Goal: Task Accomplishment & Management: Manage account settings

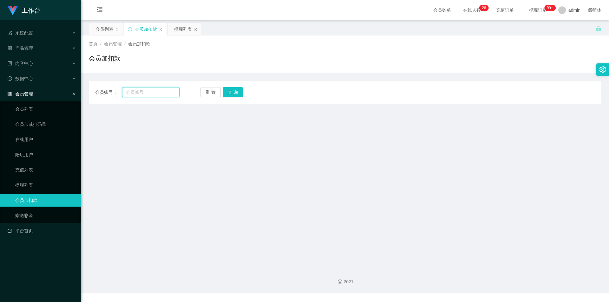
click at [144, 91] on input "text" at bounding box center [150, 92] width 57 height 10
paste input "DL"
type input "DL"
click at [236, 89] on button "查 询" at bounding box center [233, 92] width 20 height 10
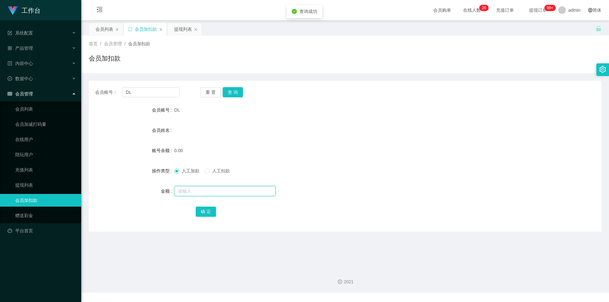
click at [191, 189] on input "text" at bounding box center [224, 191] width 101 height 10
type input "100"
click at [197, 209] on button "确 定" at bounding box center [206, 212] width 20 height 10
drag, startPoint x: 423, startPoint y: 135, endPoint x: 543, endPoint y: 4, distance: 177.9
click at [423, 135] on div "会员姓名" at bounding box center [345, 130] width 512 height 13
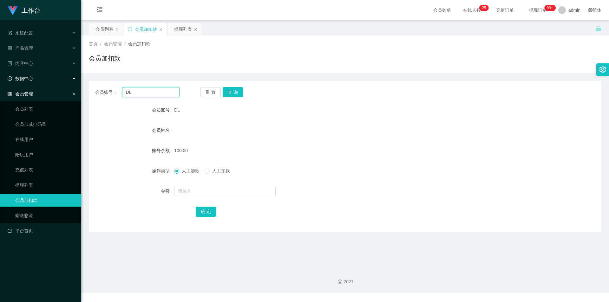
drag, startPoint x: 138, startPoint y: 90, endPoint x: 0, endPoint y: 82, distance: 138.1
click at [0, 82] on section "工作台 系统配置 产品管理 内容中心 数据中心 会员管理 会员列表 会员加减打码量 在线用户 陪玩用户 充值列表 提现列表 会员加扣款 赠送彩金 平台首页 保…" at bounding box center [304, 146] width 609 height 293
paste input "johnkhoo88"
type input "johnkhoo88"
click at [226, 93] on button "查 询" at bounding box center [233, 92] width 20 height 10
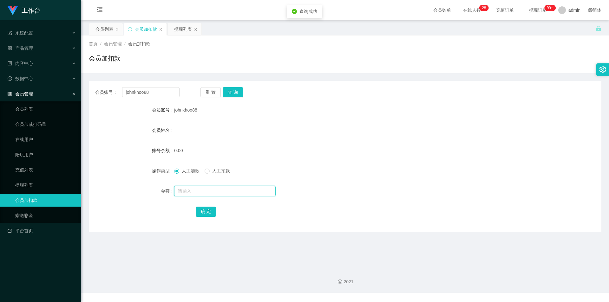
drag, startPoint x: 189, startPoint y: 192, endPoint x: 189, endPoint y: 188, distance: 3.8
click at [189, 191] on input "text" at bounding box center [224, 191] width 101 height 10
type input "100"
click at [202, 216] on button "确 定" at bounding box center [206, 212] width 20 height 10
click at [493, 124] on form "会员账号 johnkhoo88 会员姓名 账号余额 100.00 操作类型 人工加款 人工扣款 金额 确 定" at bounding box center [345, 161] width 512 height 114
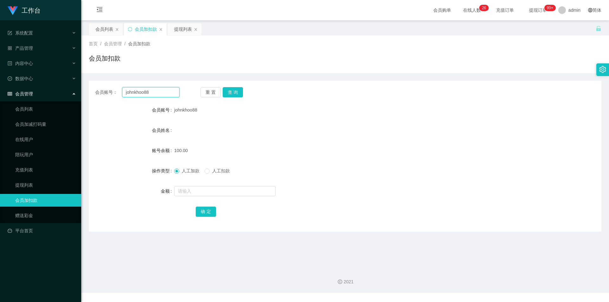
click at [0, 72] on section "工作台 系统配置 产品管理 内容中心 数据中心 会员管理 会员列表 会员加减打码量 在线用户 陪玩用户 充值列表 提现列表 会员加扣款 赠送彩金 平台首页 保…" at bounding box center [304, 146] width 609 height 293
paste input "dujian16"
type input "dujian168"
click at [235, 95] on button "查 询" at bounding box center [233, 92] width 20 height 10
click at [191, 191] on input "text" at bounding box center [224, 191] width 101 height 10
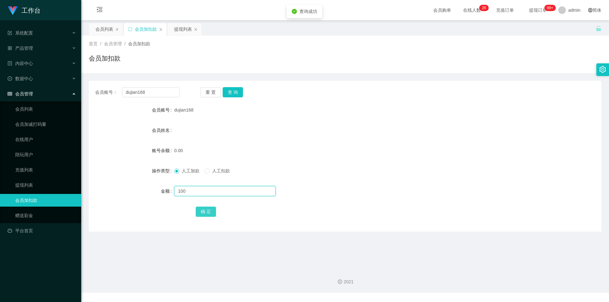
type input "100"
click at [214, 212] on button "确 定" at bounding box center [206, 212] width 20 height 10
drag, startPoint x: 431, startPoint y: 124, endPoint x: 492, endPoint y: 101, distance: 65.6
click at [452, 119] on form "会员账号 dujian168 会员姓名 账号余额 100.00 操作类型 人工加款 人工扣款 金额 确 定" at bounding box center [345, 161] width 512 height 114
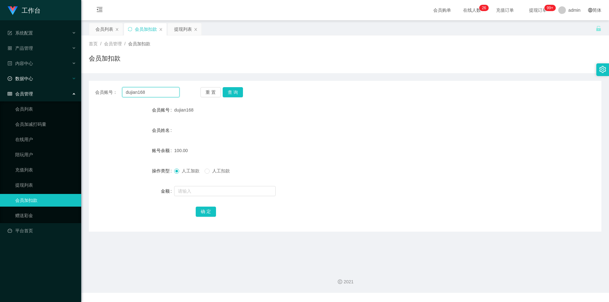
drag, startPoint x: 155, startPoint y: 92, endPoint x: 0, endPoint y: 81, distance: 155.4
click at [0, 81] on section "工作台 系统配置 产品管理 内容中心 数据中心 会员管理 会员列表 会员加减打码量 在线用户 陪玩用户 充值列表 提现列表 会员加扣款 赠送彩金 平台首页 保…" at bounding box center [304, 146] width 609 height 293
paste input "Stephy"
type input "Stephy"
click at [231, 89] on button "查 询" at bounding box center [233, 92] width 20 height 10
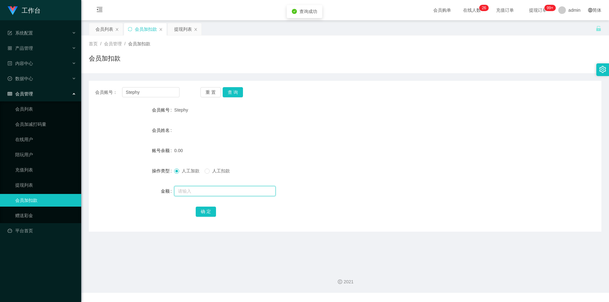
click at [190, 193] on input "text" at bounding box center [224, 191] width 101 height 10
type input "100"
click at [210, 210] on button "确 定" at bounding box center [206, 212] width 20 height 10
click at [374, 99] on div "会员账号： [PERSON_NAME] 重 置 查 询 会员账号 Stephy 会员姓名 账号余额 100.00 操作类型 人工加款 人工扣款 金额 确 定" at bounding box center [345, 156] width 512 height 151
click at [29, 226] on link "平台首页" at bounding box center [42, 230] width 68 height 13
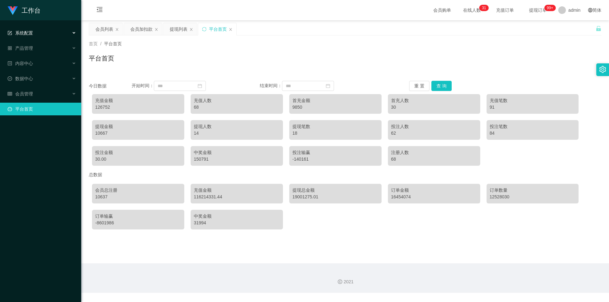
click at [50, 33] on div "系统配置" at bounding box center [40, 33] width 81 height 13
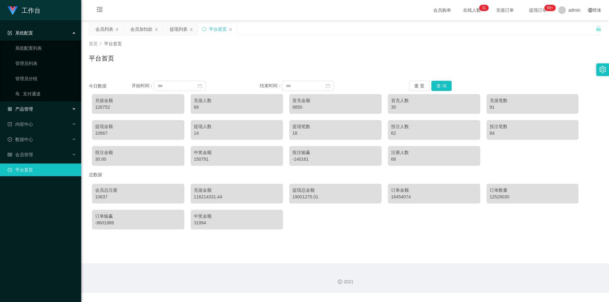
click at [46, 106] on div "产品管理" at bounding box center [40, 109] width 81 height 13
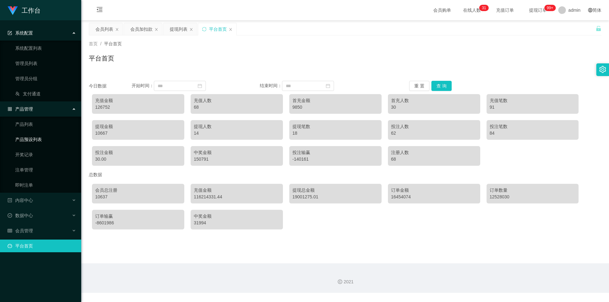
click at [37, 141] on link "产品预设列表" at bounding box center [45, 139] width 61 height 13
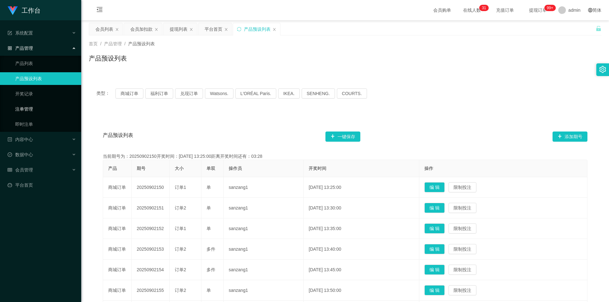
click at [41, 109] on link "注单管理" at bounding box center [45, 109] width 61 height 13
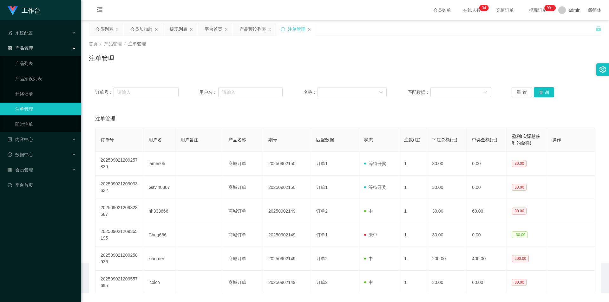
click at [374, 72] on div "首页 / 产品管理 / 注单管理 / 注单管理" at bounding box center [345, 55] width 528 height 38
click at [249, 29] on div "产品预设列表" at bounding box center [252, 29] width 27 height 12
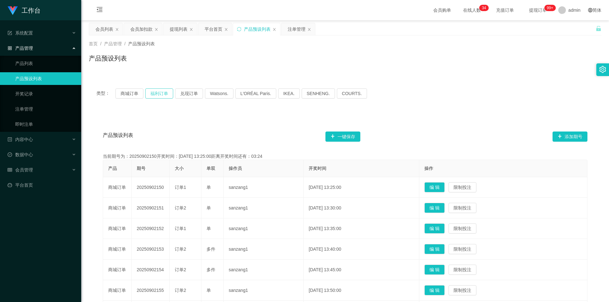
click at [157, 94] on button "福利订单" at bounding box center [159, 93] width 28 height 10
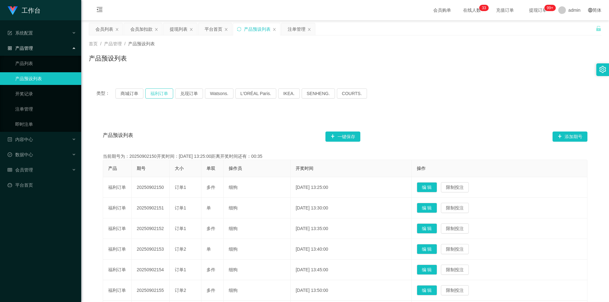
click at [159, 94] on button "福利订单" at bounding box center [159, 93] width 28 height 10
click at [468, 98] on div "类型： 商城订单 福利订单 兑现订单 Watsons. L'ORÉAL Paris. IKEA. [GEOGRAPHIC_DATA]. COURTS." at bounding box center [344, 93] width 497 height 10
click at [292, 29] on div "注单管理" at bounding box center [297, 29] width 18 height 12
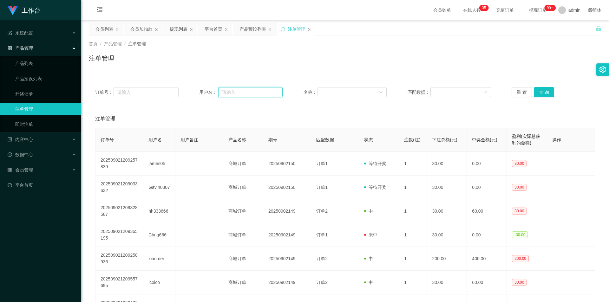
click at [237, 93] on input "text" at bounding box center [250, 92] width 64 height 10
paste input "dujian168"
click at [544, 93] on button "查 询" at bounding box center [544, 92] width 20 height 10
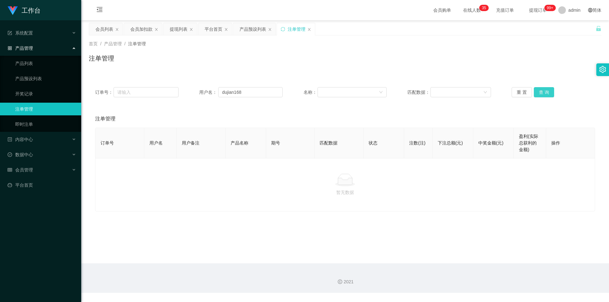
click at [543, 87] on button "查 询" at bounding box center [544, 92] width 20 height 10
drag, startPoint x: 546, startPoint y: 55, endPoint x: 553, endPoint y: 33, distance: 22.8
click at [548, 50] on div "首页 / 产品管理 / 注单管理 / 注单管理" at bounding box center [345, 55] width 512 height 28
drag, startPoint x: 103, startPoint y: 78, endPoint x: 6, endPoint y: 63, distance: 98.5
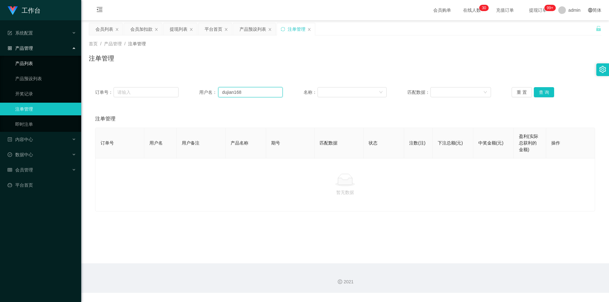
click at [0, 65] on section "工作台 系统配置 系统配置列表 管理员列表 管理员分组 支付通道 产品管理 产品列表 产品预设列表 开奖记录 注单管理 即时注单 内容中心 数据中心 会员管理…" at bounding box center [304, 146] width 609 height 293
paste input "Stephy"
click at [537, 92] on button "查 询" at bounding box center [544, 92] width 20 height 10
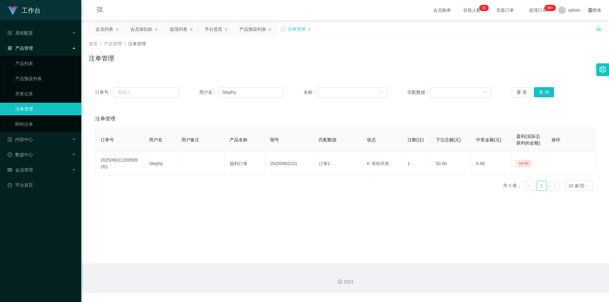
click at [544, 61] on div "注单管理" at bounding box center [345, 61] width 512 height 15
drag, startPoint x: 243, startPoint y: 94, endPoint x: 4, endPoint y: 83, distance: 239.3
click at [4, 83] on section "工作台 系统配置 系统配置列表 管理员列表 管理员分组 支付通道 产品管理 产品列表 产品预设列表 开奖记录 注单管理 即时注单 内容中心 数据中心 会员管理…" at bounding box center [304, 146] width 609 height 293
paste input "DL"
click at [540, 92] on button "查 询" at bounding box center [544, 92] width 20 height 10
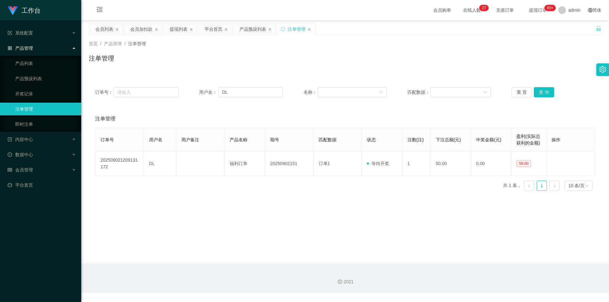
click at [556, 49] on div "首页 / 产品管理 / 注单管理 / 注单管理" at bounding box center [345, 55] width 512 height 28
drag, startPoint x: 48, startPoint y: 89, endPoint x: 51, endPoint y: 86, distance: 4.3
click at [37, 89] on section "工作台 系统配置 系统配置列表 管理员列表 管理员分组 支付通道 产品管理 产品列表 产品预设列表 开奖记录 注单管理 即时注单 内容中心 数据中心 会员管理…" at bounding box center [304, 146] width 609 height 293
paste input "dujian168"
type input "dujian168"
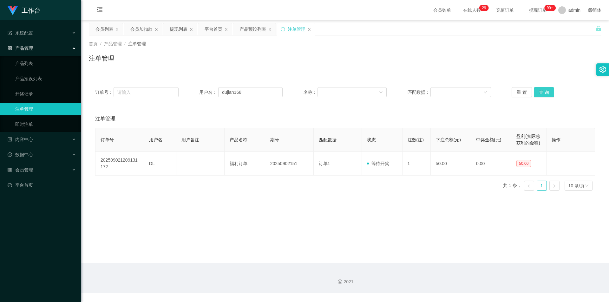
click at [539, 90] on button "查 询" at bounding box center [544, 92] width 20 height 10
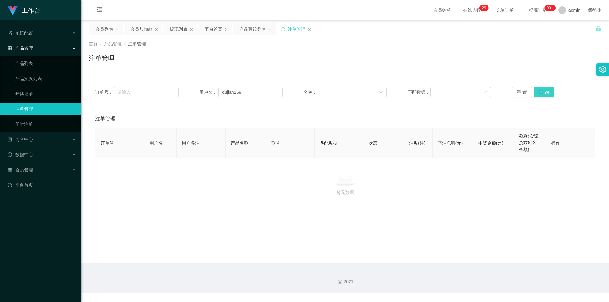
click at [539, 90] on button "查 询" at bounding box center [544, 92] width 20 height 10
drag, startPoint x: 547, startPoint y: 42, endPoint x: 562, endPoint y: 3, distance: 41.6
click at [548, 40] on div "首页 / 产品管理 / 注单管理 / 注单管理" at bounding box center [345, 55] width 528 height 38
click at [259, 30] on div "产品预设列表" at bounding box center [252, 29] width 27 height 12
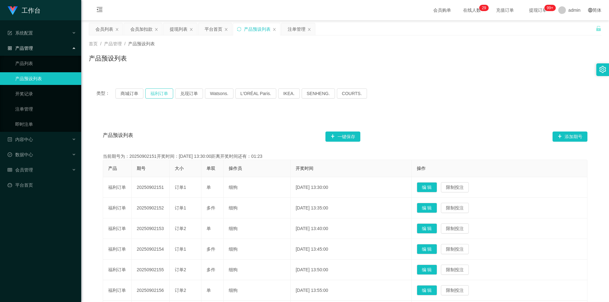
click at [161, 93] on button "福利订单" at bounding box center [159, 93] width 28 height 10
click at [512, 83] on div "类型： 商城订单 福利订单 兑现订单 Watsons. L'ORÉAL Paris. IKEA. [GEOGRAPHIC_DATA]. COURTS." at bounding box center [345, 93] width 512 height 25
click at [290, 28] on div "注单管理" at bounding box center [297, 29] width 18 height 12
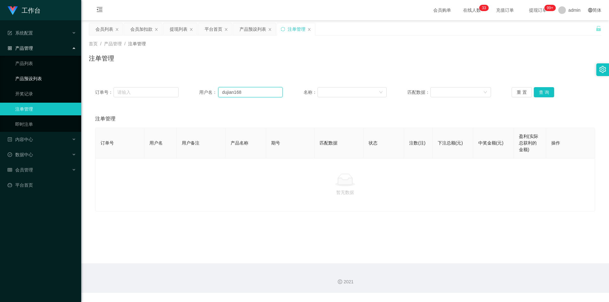
drag, startPoint x: 243, startPoint y: 91, endPoint x: 0, endPoint y: 75, distance: 243.7
click at [0, 75] on section "工作台 系统配置 系统配置列表 管理员列表 管理员分组 支付通道 产品管理 产品列表 产品预设列表 开奖记录 注单管理 即时注单 内容中心 数据中心 会员管理…" at bounding box center [304, 146] width 609 height 293
paste input "Stephy"
type input "Stephy"
click at [540, 90] on button "查 询" at bounding box center [544, 92] width 20 height 10
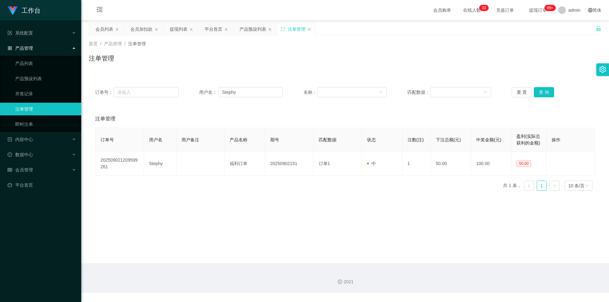
click at [547, 57] on div "注单管理" at bounding box center [345, 61] width 512 height 15
drag, startPoint x: 133, startPoint y: 31, endPoint x: 186, endPoint y: 116, distance: 100.6
click at [133, 31] on div "会员加扣款" at bounding box center [141, 29] width 22 height 12
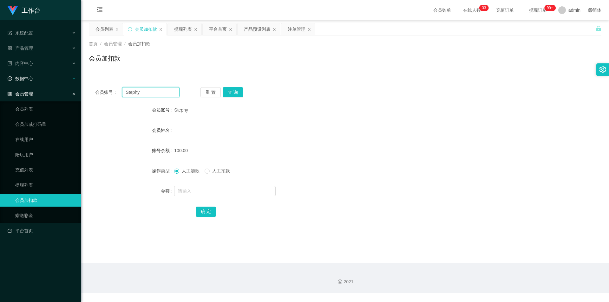
drag, startPoint x: 151, startPoint y: 93, endPoint x: 0, endPoint y: 75, distance: 151.7
click at [0, 75] on section "工作台 系统配置 系统配置列表 管理员列表 管理员分组 支付通道 产品管理 产品列表 产品预设列表 开奖记录 注单管理 即时注单 内容中心 数据中心 会员管理…" at bounding box center [304, 146] width 609 height 293
click at [235, 88] on button "查 询" at bounding box center [233, 92] width 20 height 10
drag, startPoint x: 411, startPoint y: 95, endPoint x: 464, endPoint y: 55, distance: 66.8
click at [411, 95] on div "会员账号： Stephy 重 置 查 询" at bounding box center [345, 92] width 512 height 10
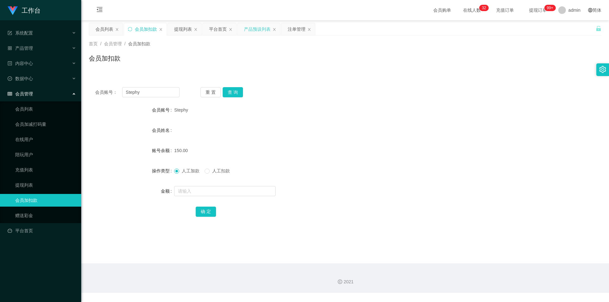
click at [262, 30] on div "产品预设列表" at bounding box center [257, 29] width 27 height 12
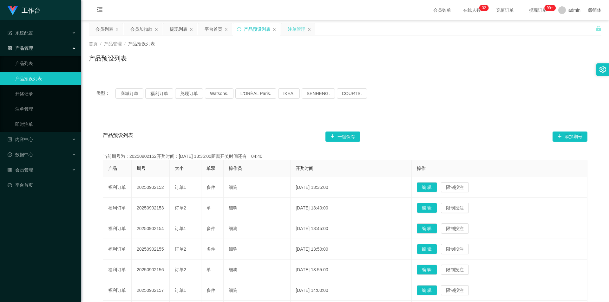
click at [290, 29] on div "注单管理" at bounding box center [297, 29] width 18 height 12
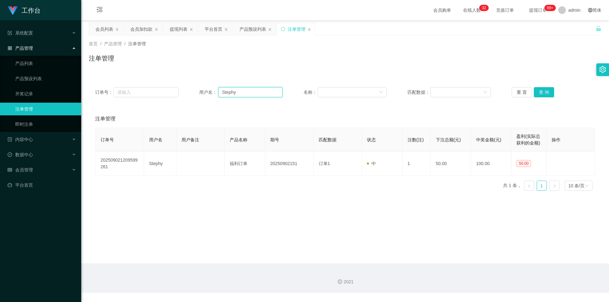
drag, startPoint x: 250, startPoint y: 94, endPoint x: 230, endPoint y: 96, distance: 20.8
click at [29, 84] on section "工作台 系统配置 系统配置列表 管理员列表 管理员分组 支付通道 产品管理 产品列表 产品预设列表 开奖记录 注单管理 即时注单 内容中心 数据中心 会员管理…" at bounding box center [304, 146] width 609 height 293
paste input "johnkhoo88"
type input "johnkhoo88"
click at [544, 90] on button "查 询" at bounding box center [544, 92] width 20 height 10
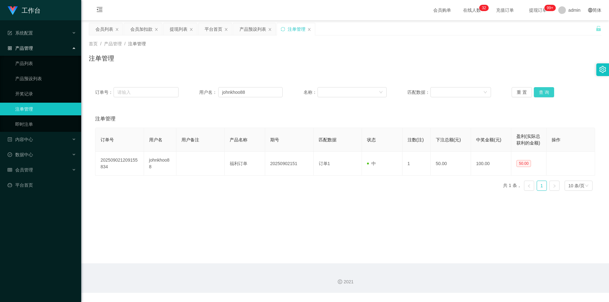
click at [544, 90] on button "查 询" at bounding box center [544, 92] width 20 height 10
click at [540, 67] on div "注单管理" at bounding box center [345, 61] width 512 height 15
click at [136, 32] on div "会员加扣款" at bounding box center [141, 29] width 22 height 12
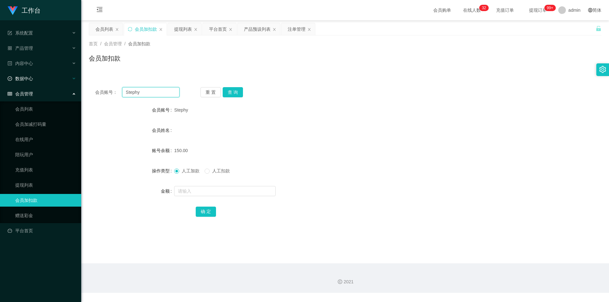
drag, startPoint x: 0, startPoint y: 71, endPoint x: 50, endPoint y: 74, distance: 50.5
click at [0, 71] on section "工作台 系统配置 系统配置列表 管理员列表 管理员分组 支付通道 产品管理 产品列表 产品预设列表 开奖记录 注单管理 即时注单 内容中心 数据中心 会员管理…" at bounding box center [304, 146] width 609 height 293
paste input "johnkhoo88"
drag, startPoint x: 247, startPoint y: 89, endPoint x: 227, endPoint y: 89, distance: 20.0
click at [243, 89] on div "重 置 查 询" at bounding box center [242, 92] width 84 height 10
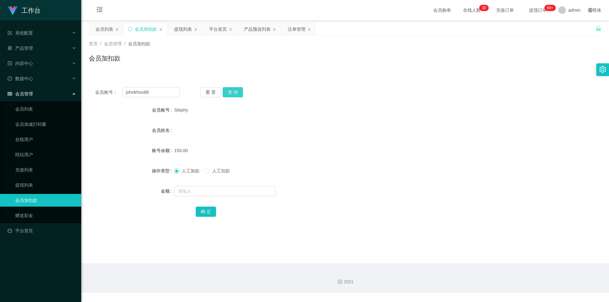
click at [227, 89] on button "查 询" at bounding box center [233, 92] width 20 height 10
click at [410, 86] on div "会员账号： johnkhoo88 重 置 查 询 会员账号 johnkhoo88 会员姓名 账号余额 150.00 操作类型 人工加款 人工扣款 金额 确 定" at bounding box center [345, 156] width 512 height 151
paste input "DL"
drag, startPoint x: 154, startPoint y: 90, endPoint x: 3, endPoint y: 85, distance: 151.3
click at [0, 85] on section "工作台 系统配置 系统配置列表 管理员列表 管理员分组 支付通道 产品管理 产品列表 产品预设列表 开奖记录 注单管理 即时注单 内容中心 数据中心 会员管理…" at bounding box center [304, 146] width 609 height 293
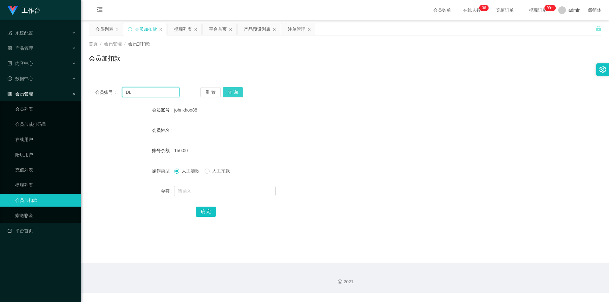
type input "DL"
click at [225, 94] on button "查 询" at bounding box center [233, 92] width 20 height 10
click at [270, 106] on div "DL" at bounding box center [323, 110] width 299 height 13
click at [235, 90] on button "查 询" at bounding box center [233, 92] width 20 height 10
click at [399, 73] on div "会员账号： DL 重 置 查 询 会员账号 DL 会员姓名 账号余额 150.00 操作类型 人工加款 人工扣款 金额 确 定" at bounding box center [345, 152] width 512 height 159
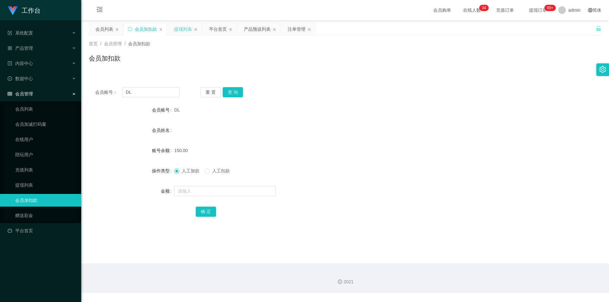
click at [181, 29] on div "提现列表" at bounding box center [183, 29] width 18 height 12
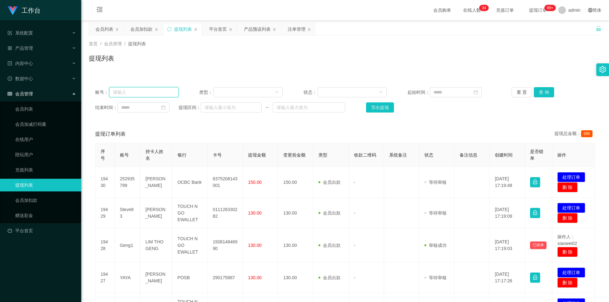
click at [145, 91] on input "text" at bounding box center [143, 92] width 69 height 10
paste input "dujian168"
click at [538, 88] on button "查 询" at bounding box center [544, 92] width 20 height 10
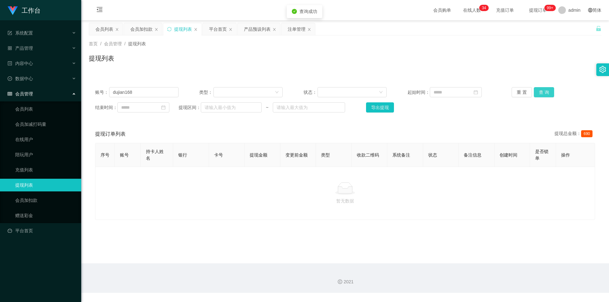
click at [538, 88] on button "查 询" at bounding box center [544, 92] width 20 height 10
drag, startPoint x: 549, startPoint y: 58, endPoint x: 558, endPoint y: 3, distance: 56.2
click at [549, 58] on div "提现列表" at bounding box center [345, 61] width 512 height 15
drag, startPoint x: 146, startPoint y: 94, endPoint x: 100, endPoint y: 75, distance: 49.3
click at [0, 81] on section "工作台 系统配置 系统配置列表 管理员列表 管理员分组 支付通道 产品管理 产品列表 产品预设列表 开奖记录 注单管理 即时注单 内容中心 数据中心 会员管理…" at bounding box center [304, 146] width 609 height 293
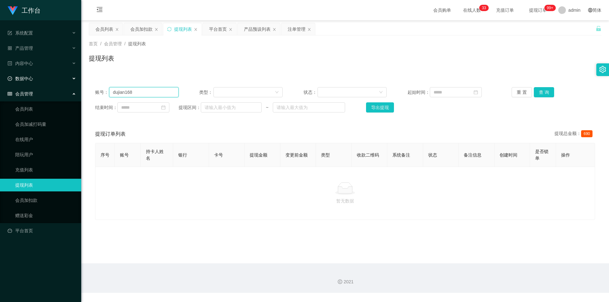
paste input "Stephy"
click at [538, 91] on button "查 询" at bounding box center [544, 92] width 20 height 10
drag, startPoint x: 469, startPoint y: 58, endPoint x: 302, endPoint y: 46, distance: 167.8
click at [465, 58] on div "提现列表" at bounding box center [345, 61] width 512 height 15
click at [177, 29] on div "提现列表" at bounding box center [183, 29] width 18 height 12
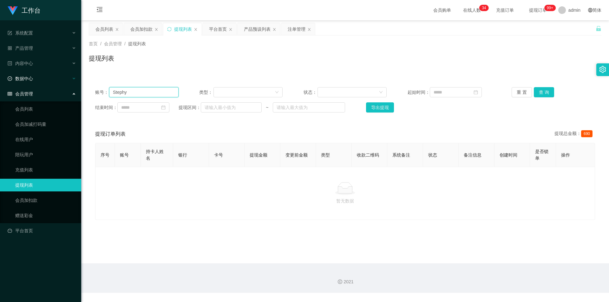
drag, startPoint x: 127, startPoint y: 90, endPoint x: 0, endPoint y: 85, distance: 126.9
click at [0, 85] on section "工作台 系统配置 系统配置列表 管理员列表 管理员分组 支付通道 产品管理 产品列表 产品预设列表 开奖记录 注单管理 即时注单 内容中心 数据中心 会员管理…" at bounding box center [304, 146] width 609 height 293
click at [540, 90] on button "查 询" at bounding box center [544, 92] width 20 height 10
drag, startPoint x: 562, startPoint y: 68, endPoint x: 563, endPoint y: 54, distance: 14.4
click at [562, 66] on div "首页 / 会员管理 / 提现列表 / 提现列表" at bounding box center [345, 55] width 528 height 38
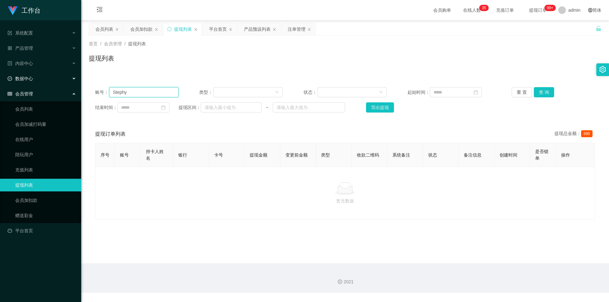
drag, startPoint x: 138, startPoint y: 92, endPoint x: 0, endPoint y: 73, distance: 139.2
click at [0, 73] on section "工作台 系统配置 系统配置列表 管理员列表 管理员分组 支付通道 产品管理 产品列表 产品预设列表 开奖记录 注单管理 即时注单 内容中心 数据中心 会员管理…" at bounding box center [304, 146] width 609 height 293
paste input "johnkhoo88"
click at [541, 92] on button "查 询" at bounding box center [544, 92] width 20 height 10
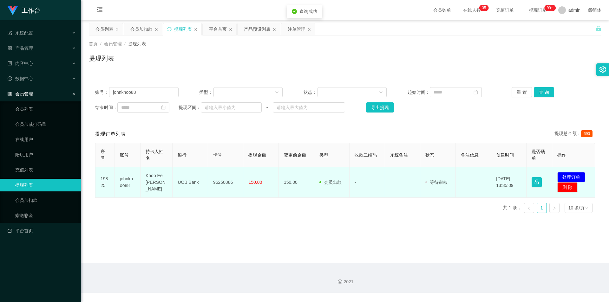
click at [222, 184] on td "96250886" at bounding box center [226, 182] width 36 height 31
copy td "96250886"
click at [568, 177] on button "处理订单" at bounding box center [571, 177] width 28 height 10
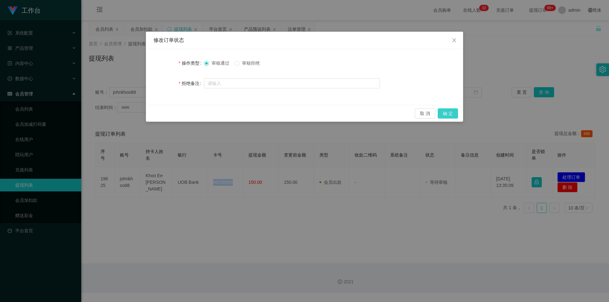
click at [448, 112] on button "确 定" at bounding box center [447, 113] width 20 height 10
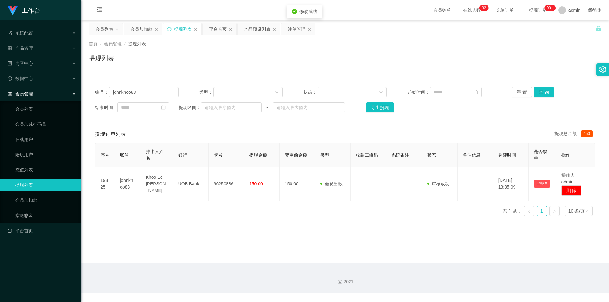
click at [520, 52] on div "首页 / 会员管理 / 提现列表 / 提现列表" at bounding box center [345, 55] width 512 height 28
drag, startPoint x: 152, startPoint y: 93, endPoint x: 0, endPoint y: 77, distance: 153.0
click at [0, 77] on section "工作台 系统配置 系统配置列表 管理员列表 管理员分组 支付通道 产品管理 产品列表 产品预设列表 开奖记录 注单管理 即时注单 内容中心 数据中心 会员管理…" at bounding box center [304, 146] width 609 height 293
paste input "3663250963"
drag, startPoint x: 547, startPoint y: 52, endPoint x: 559, endPoint y: 7, distance: 46.2
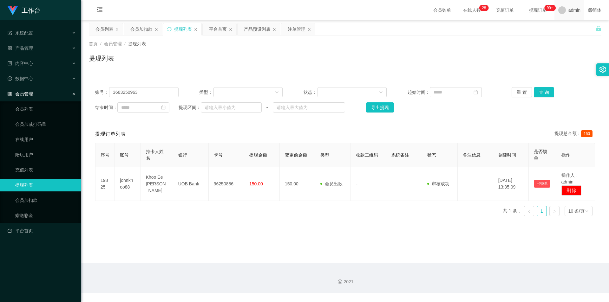
click at [548, 50] on div "首页 / 会员管理 / 提现列表 / 提现列表" at bounding box center [345, 55] width 512 height 28
drag, startPoint x: 29, startPoint y: 84, endPoint x: 19, endPoint y: 83, distance: 10.2
click at [19, 83] on section "工作台 系统配置 系统配置列表 管理员列表 管理员分组 支付通道 产品管理 产品列表 产品预设列表 开奖记录 注单管理 即时注单 内容中心 数据中心 会员管理…" at bounding box center [304, 146] width 609 height 293
paste input "DL"
click at [543, 91] on button "查 询" at bounding box center [544, 92] width 20 height 10
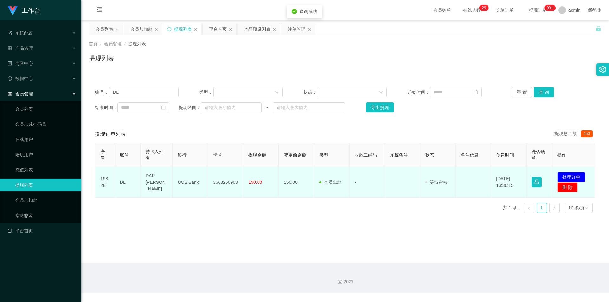
click at [225, 182] on td "3663250963" at bounding box center [226, 182] width 36 height 31
copy td "3663250963"
click at [567, 176] on button "处理订单" at bounding box center [571, 177] width 28 height 10
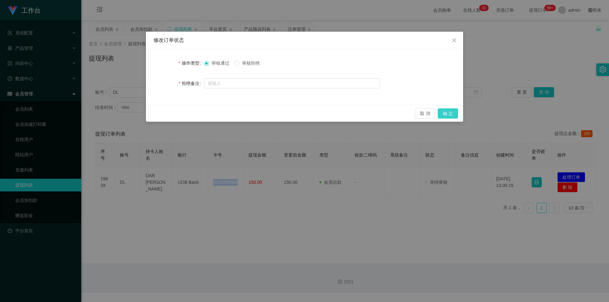
click at [452, 113] on button "确 定" at bounding box center [447, 113] width 20 height 10
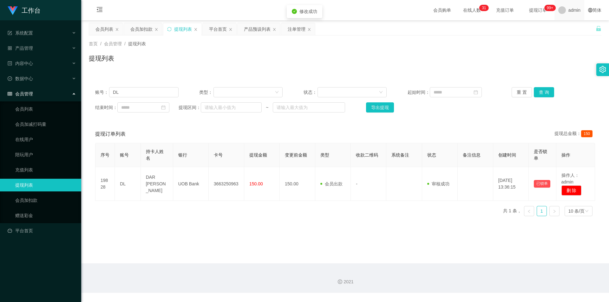
drag, startPoint x: 545, startPoint y: 53, endPoint x: 557, endPoint y: 9, distance: 45.0
click at [545, 52] on div "首页 / 会员管理 / 提现列表 / 提现列表" at bounding box center [345, 55] width 512 height 28
drag, startPoint x: 136, startPoint y: 93, endPoint x: 125, endPoint y: 81, distance: 16.1
click at [0, 77] on section "工作台 系统配置 系统配置列表 管理员列表 管理员分组 支付通道 产品管理 产品列表 产品预设列表 开奖记录 注单管理 即时注单 内容中心 数据中心 会员管理…" at bounding box center [304, 146] width 609 height 293
click at [544, 91] on button "查 询" at bounding box center [544, 92] width 20 height 10
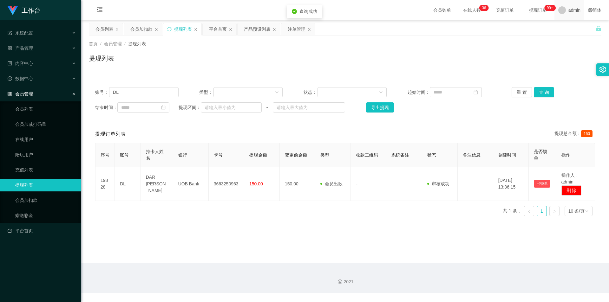
drag, startPoint x: 555, startPoint y: 60, endPoint x: 562, endPoint y: 5, distance: 54.7
click at [556, 56] on div "提现列表" at bounding box center [345, 61] width 512 height 15
drag, startPoint x: 10, startPoint y: 85, endPoint x: 3, endPoint y: 76, distance: 11.1
click at [0, 76] on section "工作台 系统配置 系统配置列表 管理员列表 管理员分组 支付通道 产品管理 产品列表 产品预设列表 开奖记录 注单管理 即时注单 内容中心 数据中心 会员管理…" at bounding box center [304, 146] width 609 height 293
paste input "Stephy"
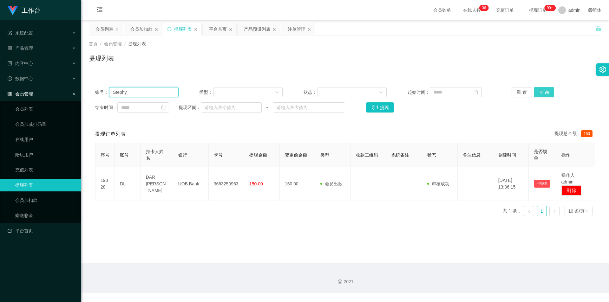
type input "Stephy"
click at [540, 91] on button "查 询" at bounding box center [544, 92] width 20 height 10
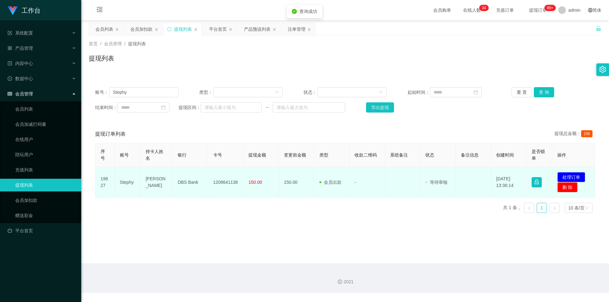
click at [221, 182] on td "1208641138" at bounding box center [226, 182] width 36 height 31
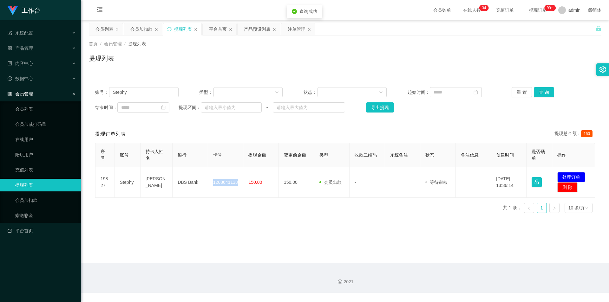
copy td "1208641138"
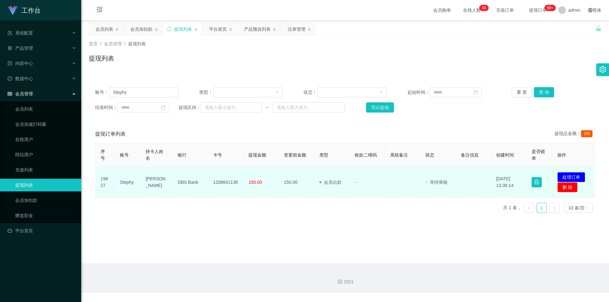
click at [186, 184] on td "DBS Bank" at bounding box center [190, 182] width 36 height 31
copy td "DBS Bank"
click at [157, 177] on td "[PERSON_NAME]" at bounding box center [156, 182] width 32 height 31
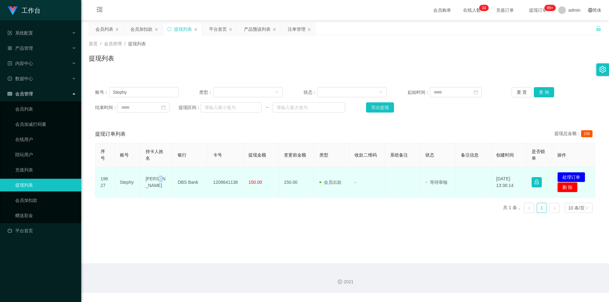
click at [157, 177] on td "[PERSON_NAME]" at bounding box center [156, 182] width 32 height 31
copy td "[PERSON_NAME]"
click at [569, 174] on button "处理订单" at bounding box center [571, 177] width 28 height 10
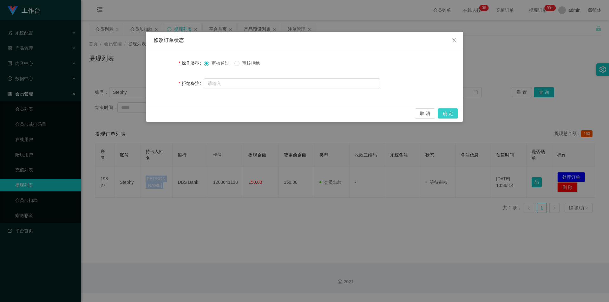
click at [450, 113] on button "确 定" at bounding box center [447, 113] width 20 height 10
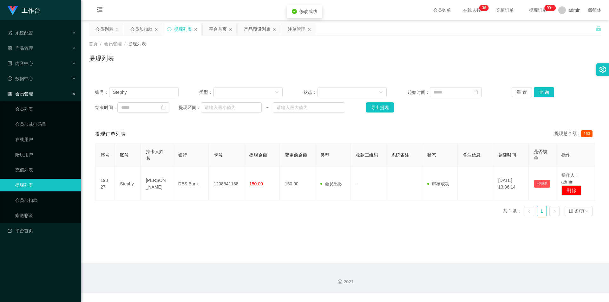
click at [604, 70] on icon "图标: setting" at bounding box center [602, 69] width 7 height 7
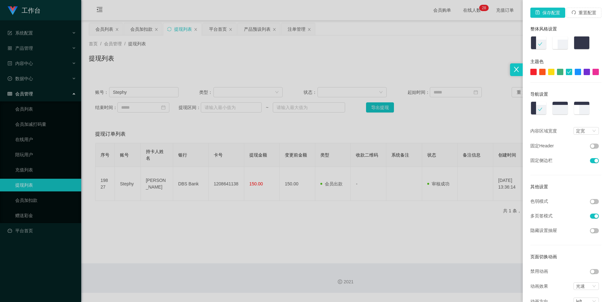
click at [418, 42] on div at bounding box center [304, 151] width 609 height 302
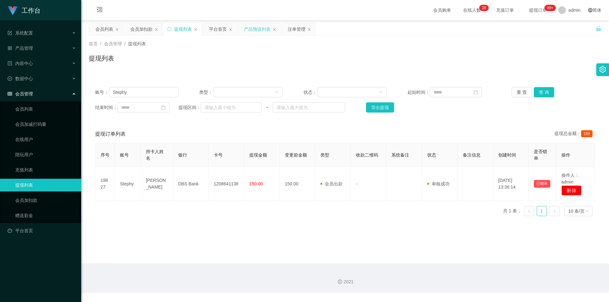
click at [252, 30] on div "产品预设列表" at bounding box center [257, 29] width 27 height 12
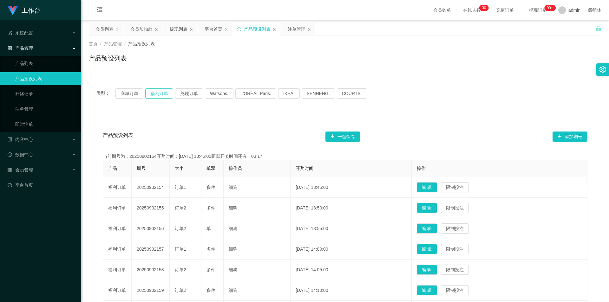
click at [161, 93] on button "福利订单" at bounding box center [159, 93] width 28 height 10
click at [177, 31] on div "提现列表" at bounding box center [179, 29] width 18 height 12
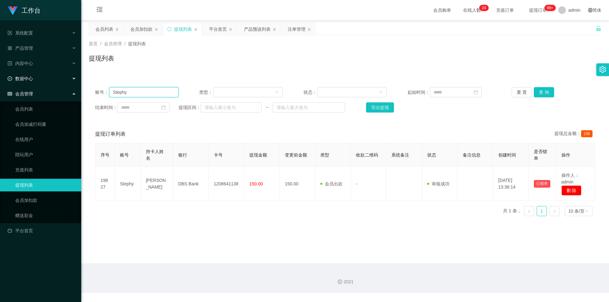
drag, startPoint x: 0, startPoint y: 81, endPoint x: 240, endPoint y: 100, distance: 240.7
click at [0, 81] on section "工作台 系统配置 系统配置列表 管理员列表 管理员分组 支付通道 产品管理 产品列表 产品预设列表 开奖记录 注单管理 即时注单 内容中心 数据中心 会员管理…" at bounding box center [304, 146] width 609 height 293
paste input "johnkhoo88"
type input "johnkhoo88"
click at [542, 93] on button "查 询" at bounding box center [544, 92] width 20 height 10
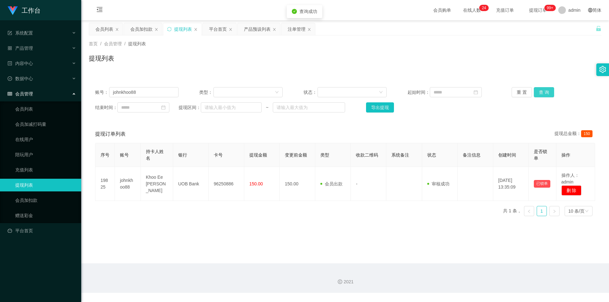
click at [542, 93] on button "查 询" at bounding box center [544, 92] width 20 height 10
click at [548, 63] on div "提现列表" at bounding box center [345, 61] width 512 height 15
click at [554, 17] on div "admin" at bounding box center [569, 10] width 30 height 20
click at [141, 31] on div "会员加扣款" at bounding box center [141, 29] width 22 height 12
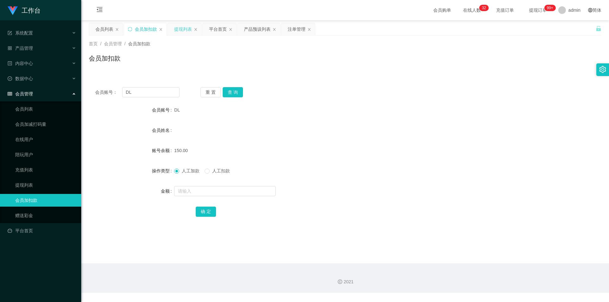
click at [181, 29] on div "提现列表" at bounding box center [183, 29] width 18 height 12
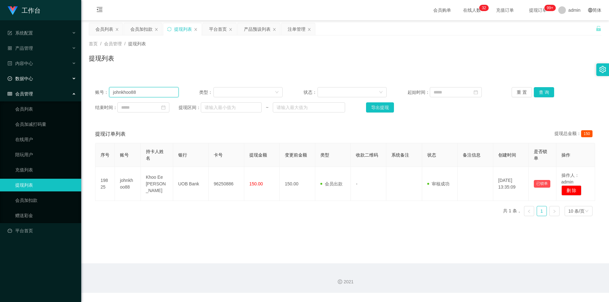
drag, startPoint x: 148, startPoint y: 90, endPoint x: 0, endPoint y: 80, distance: 148.7
click at [0, 80] on section "工作台 系统配置 系统配置列表 管理员列表 管理员分组 支付通道 产品管理 产品列表 产品预设列表 开奖记录 注单管理 即时注单 内容中心 数据中心 会员管理…" at bounding box center [304, 146] width 609 height 293
paste input "DL"
click at [538, 91] on button "查 询" at bounding box center [544, 92] width 20 height 10
click at [548, 54] on div "提现列表" at bounding box center [345, 61] width 512 height 15
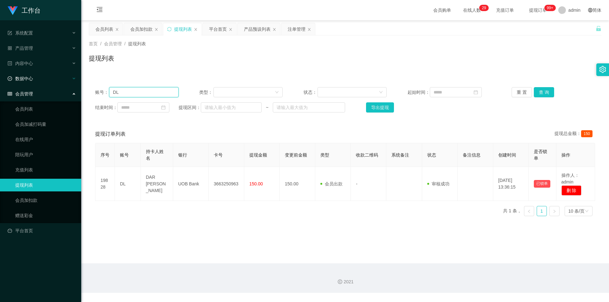
drag, startPoint x: 127, startPoint y: 94, endPoint x: 6, endPoint y: 75, distance: 121.8
click at [6, 75] on section "工作台 系统配置 系统配置列表 管理员列表 管理员分组 支付通道 产品管理 产品列表 产品预设列表 开奖记录 注单管理 即时注单 内容中心 数据中心 会员管理…" at bounding box center [304, 146] width 609 height 293
paste input "Stephy"
type input "Stephy"
click at [538, 90] on button "查 询" at bounding box center [544, 92] width 20 height 10
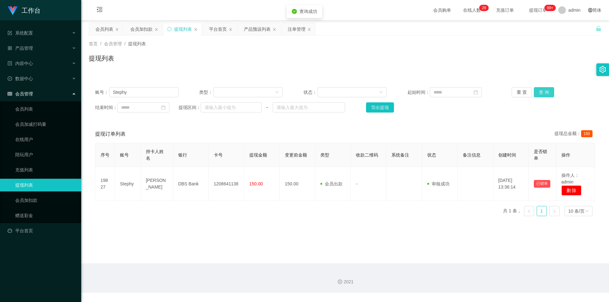
click at [538, 90] on button "查 询" at bounding box center [544, 92] width 20 height 10
click at [545, 49] on div "首页 / 会员管理 / 提现列表 / 提现列表" at bounding box center [345, 55] width 512 height 28
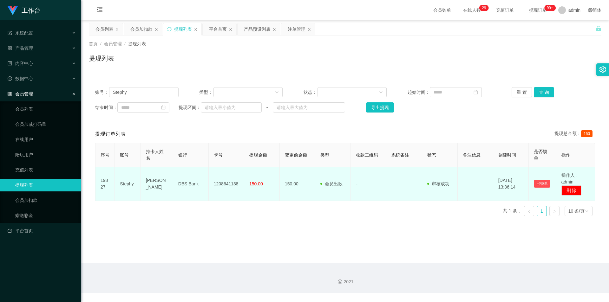
click at [230, 185] on td "1208641138" at bounding box center [227, 184] width 36 height 34
copy td "1208641138"
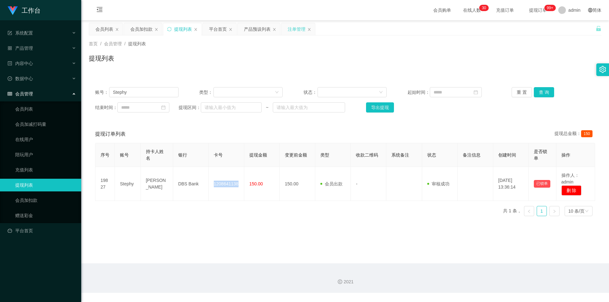
click at [291, 30] on div "注单管理" at bounding box center [297, 29] width 18 height 12
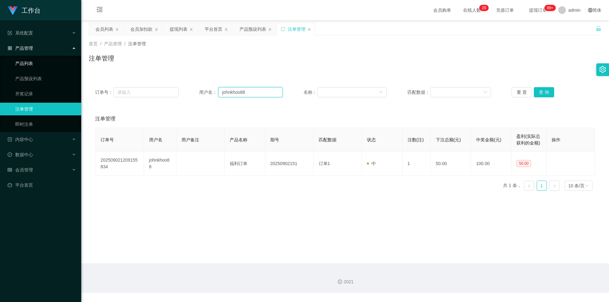
drag, startPoint x: 267, startPoint y: 94, endPoint x: 0, endPoint y: 63, distance: 268.4
click at [0, 63] on section "工作台 系统配置 系统配置列表 管理员列表 管理员分组 支付通道 产品管理 产品列表 产品预设列表 开奖记录 注单管理 即时注单 内容中心 数据中心 会员管理…" at bounding box center [304, 146] width 609 height 293
paste input "dujian16"
type input "dujian168"
click at [542, 91] on button "查 询" at bounding box center [544, 92] width 20 height 10
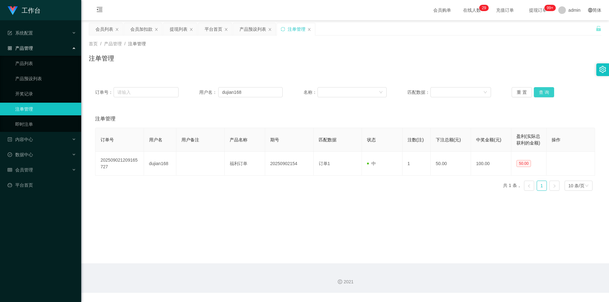
click at [542, 88] on button "查 询" at bounding box center [544, 92] width 20 height 10
drag, startPoint x: 535, startPoint y: 67, endPoint x: 529, endPoint y: 66, distance: 5.5
click at [534, 67] on div "注单管理" at bounding box center [345, 61] width 512 height 15
drag, startPoint x: 143, startPoint y: 29, endPoint x: 143, endPoint y: 45, distance: 16.2
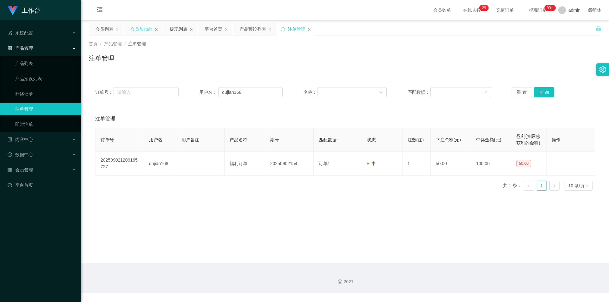
click at [142, 29] on div "会员加扣款" at bounding box center [141, 29] width 22 height 12
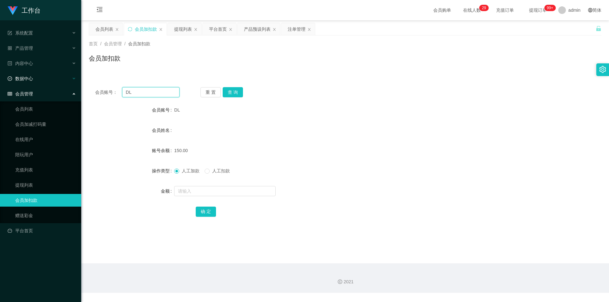
drag, startPoint x: 145, startPoint y: 92, endPoint x: 0, endPoint y: 73, distance: 146.5
click at [0, 73] on section "工作台 系统配置 系统配置列表 管理员列表 管理员分组 支付通道 产品管理 产品列表 产品预设列表 开奖记录 注单管理 即时注单 内容中心 数据中心 会员管理…" at bounding box center [304, 146] width 609 height 293
paste input "dujian168"
type input "dujian168"
click at [233, 90] on button "查 询" at bounding box center [233, 92] width 20 height 10
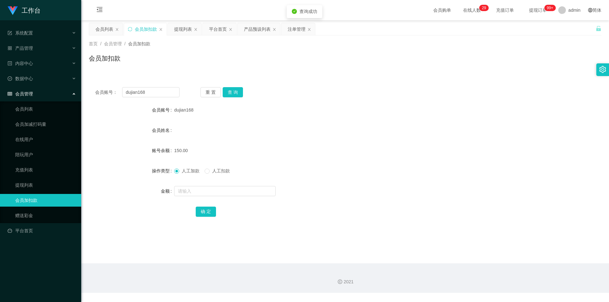
drag, startPoint x: 479, startPoint y: 87, endPoint x: 492, endPoint y: 82, distance: 13.8
click at [479, 87] on div "会员账号： dujian168 重 置 查 询" at bounding box center [345, 92] width 512 height 10
click at [177, 28] on div "提现列表" at bounding box center [183, 29] width 18 height 12
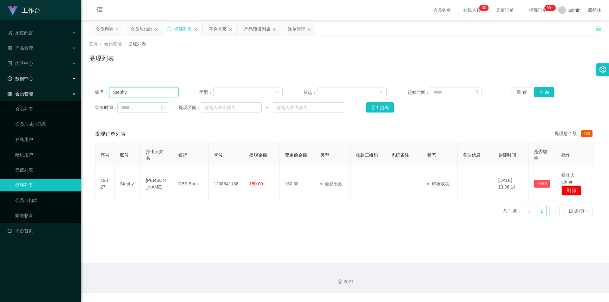
click at [0, 79] on section "工作台 系统配置 系统配置列表 管理员列表 管理员分组 支付通道 产品管理 产品列表 产品预设列表 开奖记录 注单管理 即时注单 内容中心 数据中心 会员管理…" at bounding box center [304, 146] width 609 height 293
click at [544, 92] on button "查 询" at bounding box center [544, 92] width 20 height 10
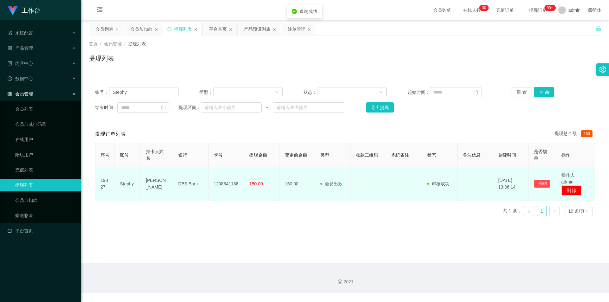
click at [224, 183] on td "1208641138" at bounding box center [227, 184] width 36 height 34
copy td "1208641138"
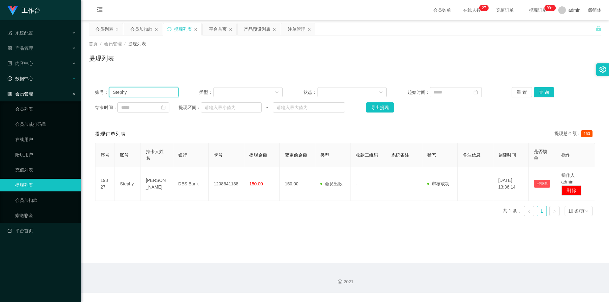
drag, startPoint x: 131, startPoint y: 94, endPoint x: 0, endPoint y: 83, distance: 131.3
click at [0, 83] on section "工作台 系统配置 系统配置列表 管理员列表 管理员分组 支付通道 产品管理 产品列表 产品预设列表 开奖记录 注单管理 即时注单 内容中心 数据中心 会员管理…" at bounding box center [304, 146] width 609 height 293
paste input "dujian168"
type input "dujian168"
click at [536, 92] on button "查 询" at bounding box center [544, 92] width 20 height 10
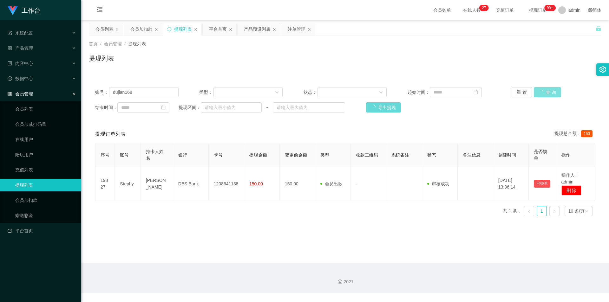
click at [536, 92] on div "重 置 查 询" at bounding box center [552, 92] width 83 height 10
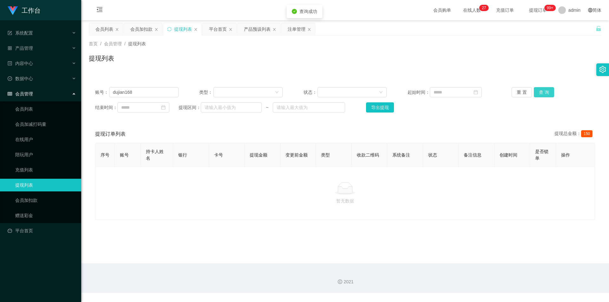
click at [536, 92] on button "查 询" at bounding box center [544, 92] width 20 height 10
click at [536, 92] on div "重 置 查 询" at bounding box center [552, 92] width 83 height 10
click at [546, 60] on div "提现列表" at bounding box center [345, 61] width 512 height 15
click at [169, 28] on icon "图标: sync" at bounding box center [169, 29] width 4 height 4
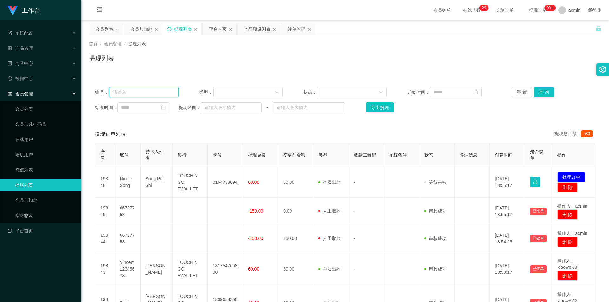
click at [149, 93] on input "text" at bounding box center [143, 92] width 69 height 10
paste input "dujian168"
type input "dujian168"
click at [540, 92] on button "查 询" at bounding box center [544, 92] width 20 height 10
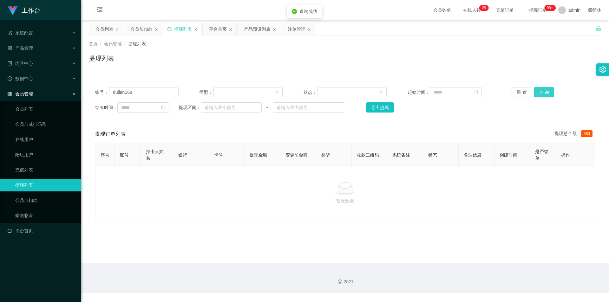
drag, startPoint x: 540, startPoint y: 92, endPoint x: 534, endPoint y: 92, distance: 5.7
click at [539, 92] on button "查 询" at bounding box center [544, 92] width 20 height 10
click at [541, 52] on div "首页 / 会员管理 / 提现列表 / 提现列表" at bounding box center [345, 55] width 512 height 28
click at [212, 31] on div "平台首页" at bounding box center [218, 29] width 18 height 12
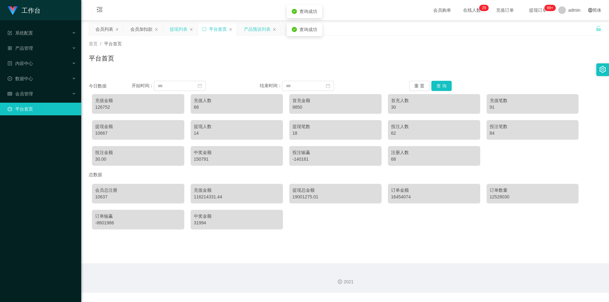
click at [260, 32] on div "产品预设列表" at bounding box center [257, 29] width 27 height 12
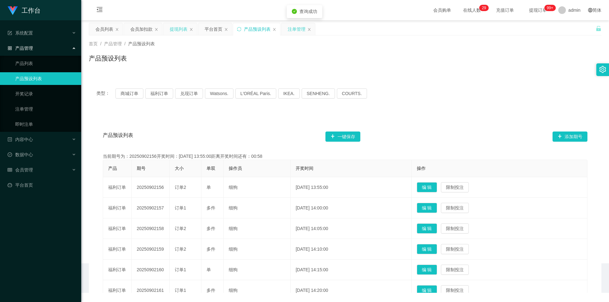
click at [282, 30] on div "注单管理" at bounding box center [298, 29] width 34 height 12
click at [290, 31] on div "注单管理" at bounding box center [297, 29] width 18 height 12
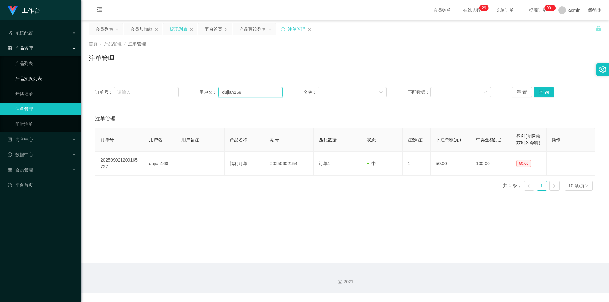
drag, startPoint x: 256, startPoint y: 94, endPoint x: 9, endPoint y: 83, distance: 247.2
click at [0, 77] on section "工作台 系统配置 系统配置列表 管理员列表 管理员分组 支付通道 产品管理 产品列表 产品预设列表 开奖记录 注单管理 即时注单 内容中心 数据中心 会员管理…" at bounding box center [304, 146] width 609 height 293
click at [541, 90] on button "查 询" at bounding box center [544, 92] width 20 height 10
click at [541, 90] on div "重 置 查 询" at bounding box center [552, 92] width 83 height 10
click at [541, 90] on button "查 询" at bounding box center [544, 92] width 20 height 10
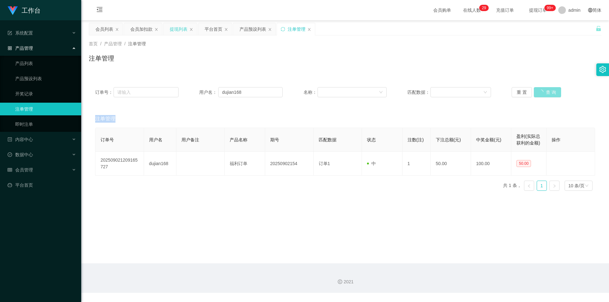
click at [541, 90] on div "重 置 查 询" at bounding box center [552, 92] width 83 height 10
click at [541, 90] on button "查 询" at bounding box center [544, 92] width 20 height 10
click at [542, 70] on div "首页 / 产品管理 / 注单管理 / 注单管理" at bounding box center [345, 55] width 528 height 38
click at [178, 29] on div "提现列表" at bounding box center [179, 29] width 18 height 12
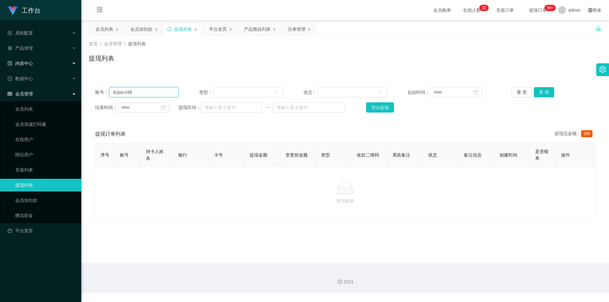
drag, startPoint x: 151, startPoint y: 95, endPoint x: 0, endPoint y: 64, distance: 153.6
click at [0, 64] on section "工作台 系统配置 系统配置列表 管理员列表 管理员分组 支付通道 产品管理 产品列表 产品预设列表 开奖记录 注单管理 即时注单 内容中心 数据中心 会员管理…" at bounding box center [304, 146] width 609 height 293
click at [545, 92] on button "查 询" at bounding box center [544, 92] width 20 height 10
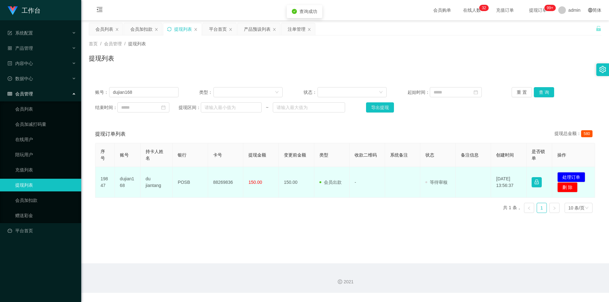
click at [217, 180] on td "88269836" at bounding box center [226, 182] width 36 height 31
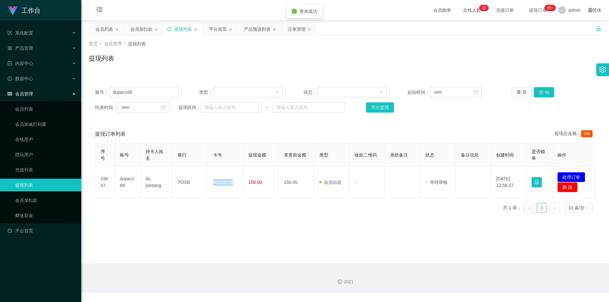
copy td "88269836"
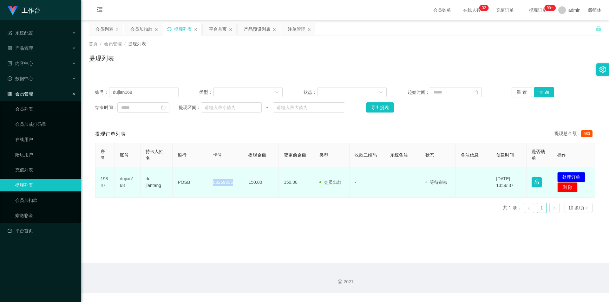
click at [574, 175] on button "处理订单" at bounding box center [571, 177] width 28 height 10
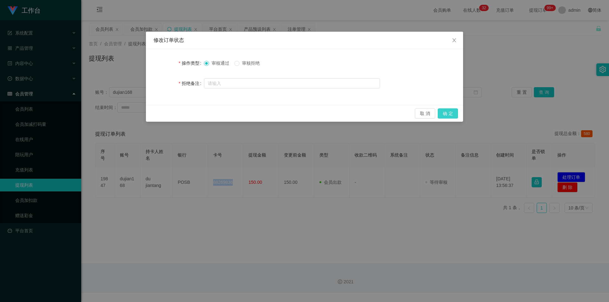
click at [446, 113] on button "确 定" at bounding box center [447, 113] width 20 height 10
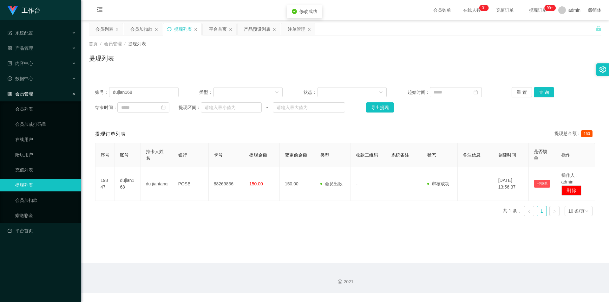
click at [539, 63] on div "提现列表" at bounding box center [345, 61] width 512 height 15
click at [181, 28] on div "提现列表" at bounding box center [183, 29] width 18 height 12
drag, startPoint x: 144, startPoint y: 91, endPoint x: 3, endPoint y: 76, distance: 140.8
click at [0, 80] on section "工作台 系统配置 系统配置列表 管理员列表 管理员分组 支付通道 产品管理 产品列表 产品预设列表 开奖记录 注单管理 即时注单 内容中心 数据中心 会员管理…" at bounding box center [304, 146] width 609 height 293
click at [543, 91] on button "查 询" at bounding box center [544, 92] width 20 height 10
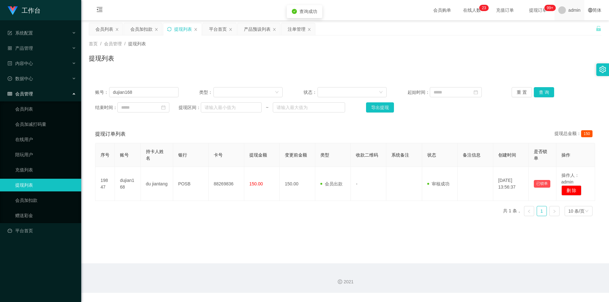
drag, startPoint x: 550, startPoint y: 61, endPoint x: 561, endPoint y: 1, distance: 60.8
click at [551, 59] on div "提现列表" at bounding box center [345, 61] width 512 height 15
